Goal: Information Seeking & Learning: Learn about a topic

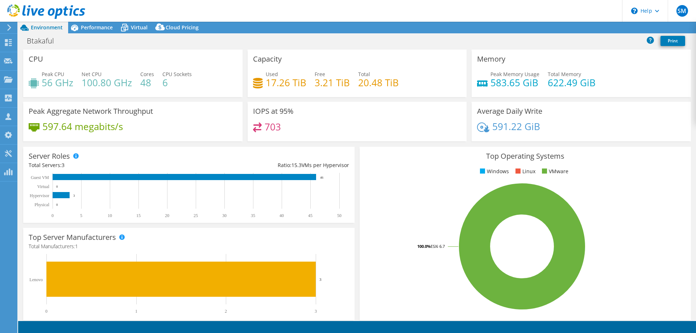
select select "EUFrankfurt"
select select "USD"
click at [90, 29] on span "Performance" at bounding box center [97, 27] width 32 height 7
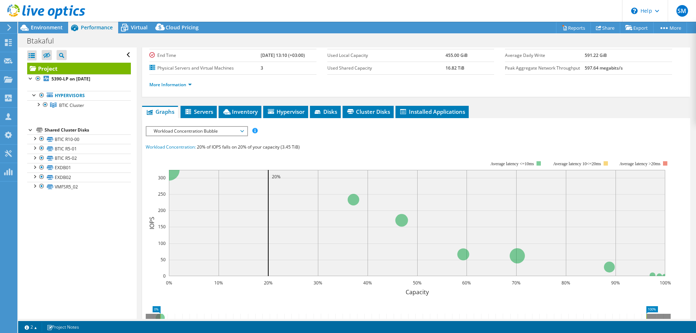
scroll to position [73, 0]
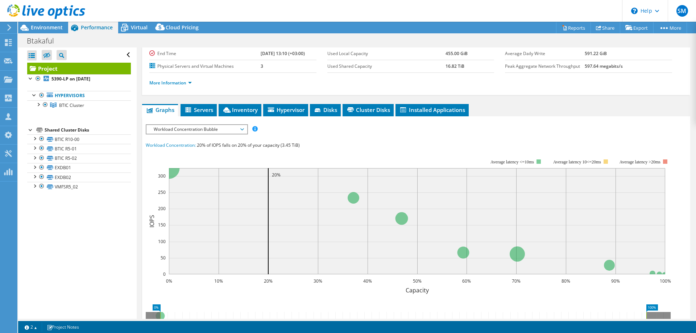
click at [197, 108] on span "Servers" at bounding box center [198, 109] width 29 height 7
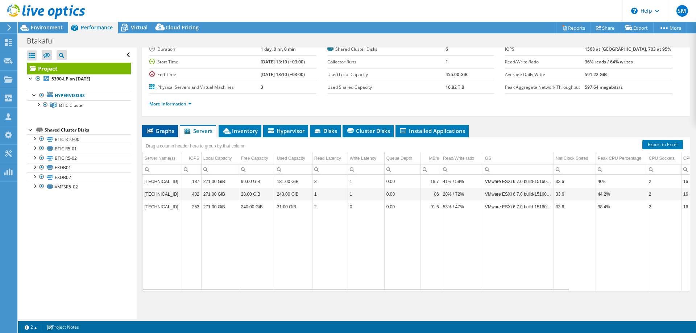
click at [151, 134] on span "Graphs" at bounding box center [160, 130] width 29 height 7
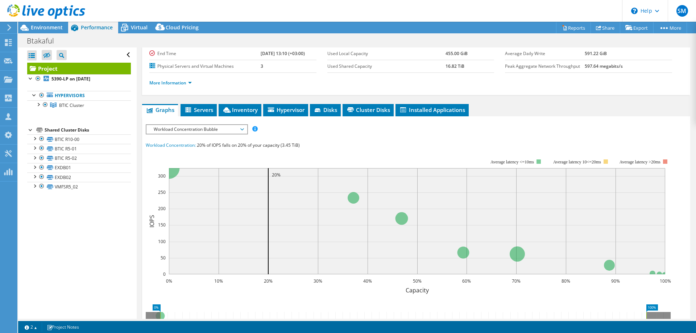
click at [197, 130] on span "Workload Concentration Bubble" at bounding box center [196, 129] width 93 height 9
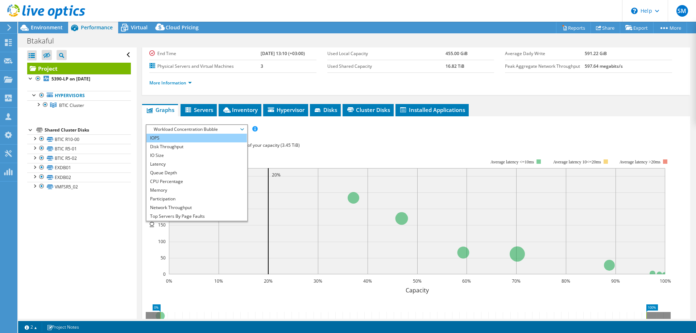
click at [175, 136] on li "IOPS" at bounding box center [197, 138] width 100 height 9
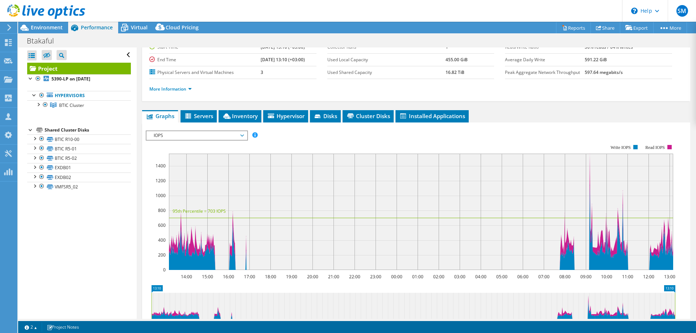
scroll to position [0, 0]
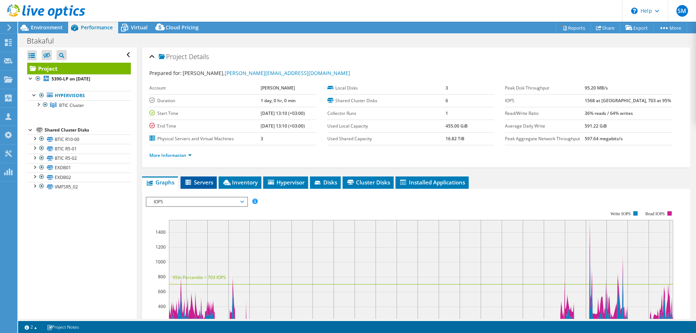
click at [204, 186] on span "Servers" at bounding box center [198, 182] width 29 height 7
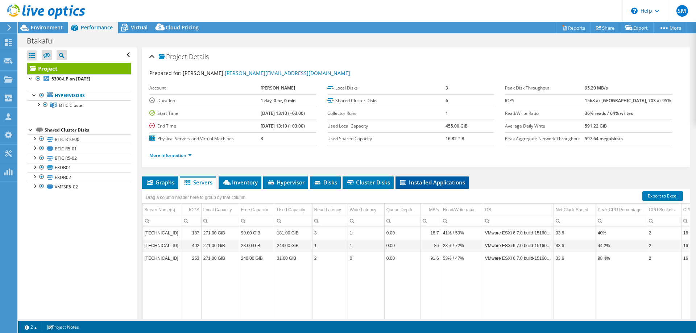
click at [445, 184] on span "Installed Applications" at bounding box center [432, 182] width 66 height 7
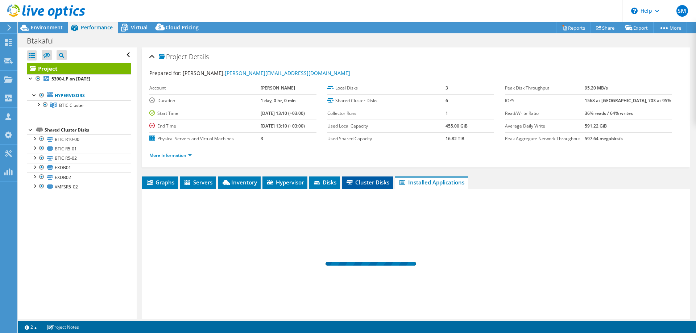
click at [374, 186] on li "Cluster Disks" at bounding box center [367, 183] width 51 height 12
click at [327, 186] on li "Disks" at bounding box center [324, 183] width 31 height 12
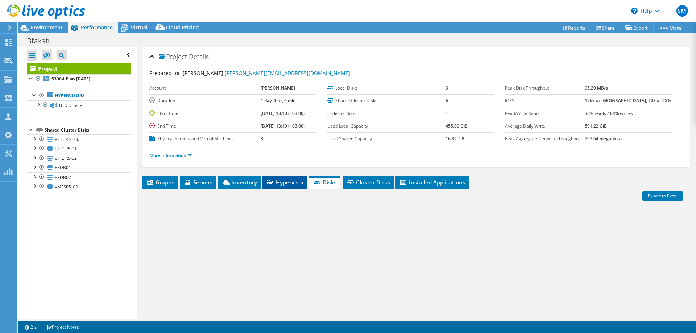
click at [280, 181] on span "Hypervisor" at bounding box center [285, 182] width 38 height 7
click at [237, 182] on span "Inventory" at bounding box center [240, 182] width 36 height 7
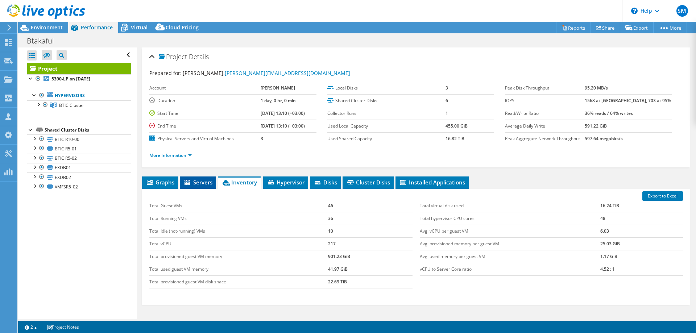
click at [191, 184] on icon at bounding box center [188, 183] width 7 height 6
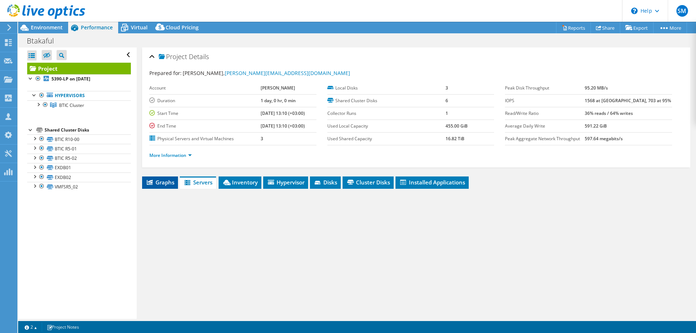
click at [152, 186] on li "Graphs" at bounding box center [160, 183] width 36 height 12
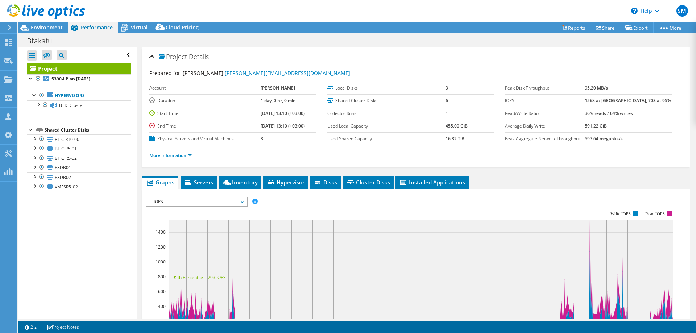
click at [192, 56] on span "Details" at bounding box center [199, 56] width 20 height 9
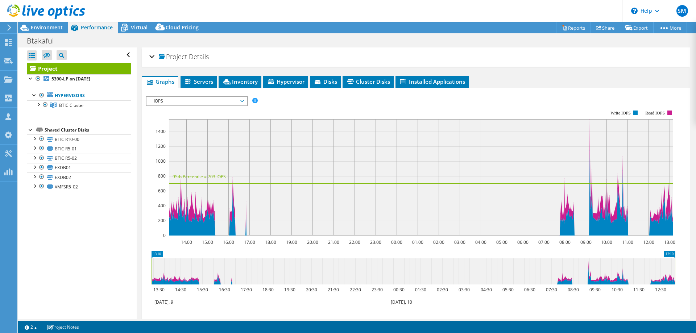
click at [177, 53] on span "Project" at bounding box center [173, 56] width 28 height 7
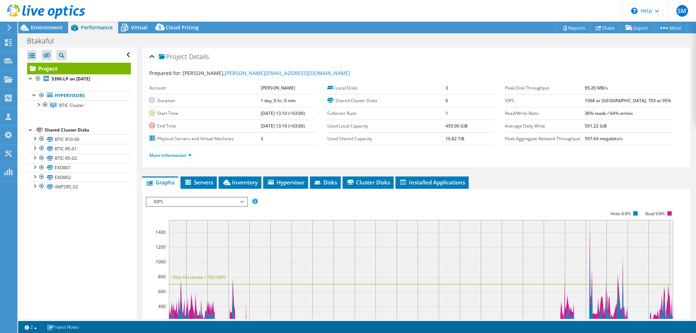
click at [191, 55] on span "Details" at bounding box center [199, 56] width 20 height 9
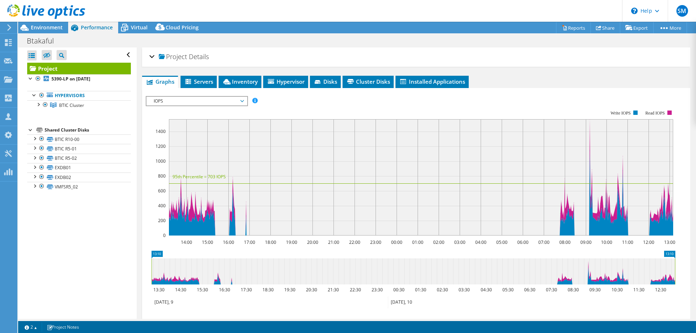
click at [190, 57] on span "Details" at bounding box center [199, 56] width 20 height 9
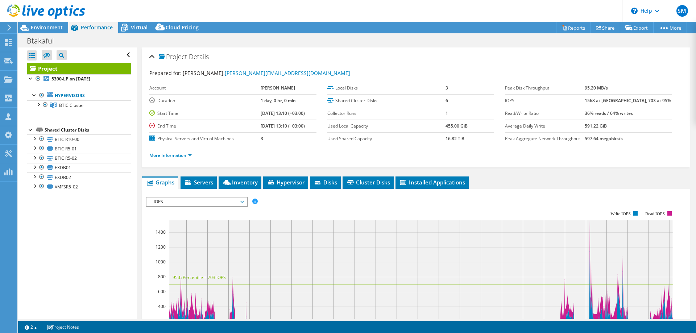
click at [270, 87] on b "[PERSON_NAME]" at bounding box center [278, 88] width 34 height 6
click at [264, 101] on b "1 day, 0 hr, 0 min" at bounding box center [278, 101] width 35 height 6
click at [265, 101] on b "1 day, 0 hr, 0 min" at bounding box center [278, 101] width 35 height 6
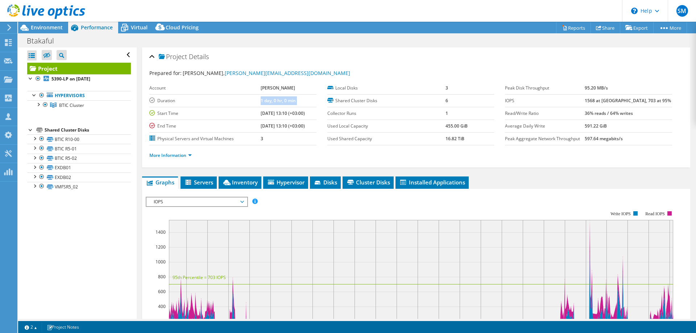
click at [266, 101] on b "1 day, 0 hr, 0 min" at bounding box center [278, 101] width 35 height 6
click at [267, 116] on b "[DATE] 13:10 (+03:00)" at bounding box center [283, 113] width 44 height 6
click at [267, 124] on b "[DATE] 13:10 (+03:00)" at bounding box center [283, 126] width 44 height 6
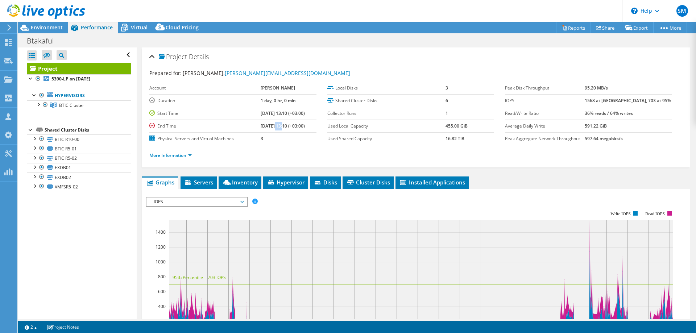
click at [267, 124] on b "[DATE] 13:10 (+03:00)" at bounding box center [283, 126] width 44 height 6
click at [268, 125] on b "[DATE] 13:10 (+03:00)" at bounding box center [283, 126] width 44 height 6
click at [270, 115] on b "[DATE] 13:10 (+03:00)" at bounding box center [283, 113] width 44 height 6
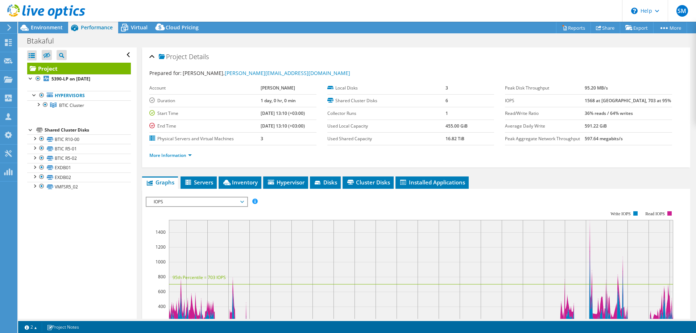
click at [264, 94] on td "[PERSON_NAME]" at bounding box center [289, 88] width 56 height 13
click at [269, 102] on b "1 day, 0 hr, 0 min" at bounding box center [278, 101] width 35 height 6
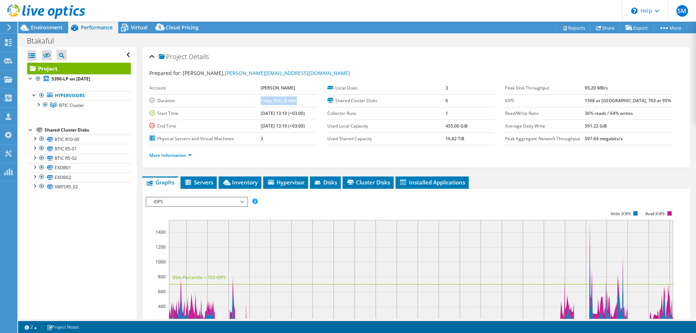
click at [269, 102] on b "1 day, 0 hr, 0 min" at bounding box center [278, 101] width 35 height 6
click at [272, 90] on b "[PERSON_NAME]" at bounding box center [278, 88] width 34 height 6
